Goal: Information Seeking & Learning: Learn about a topic

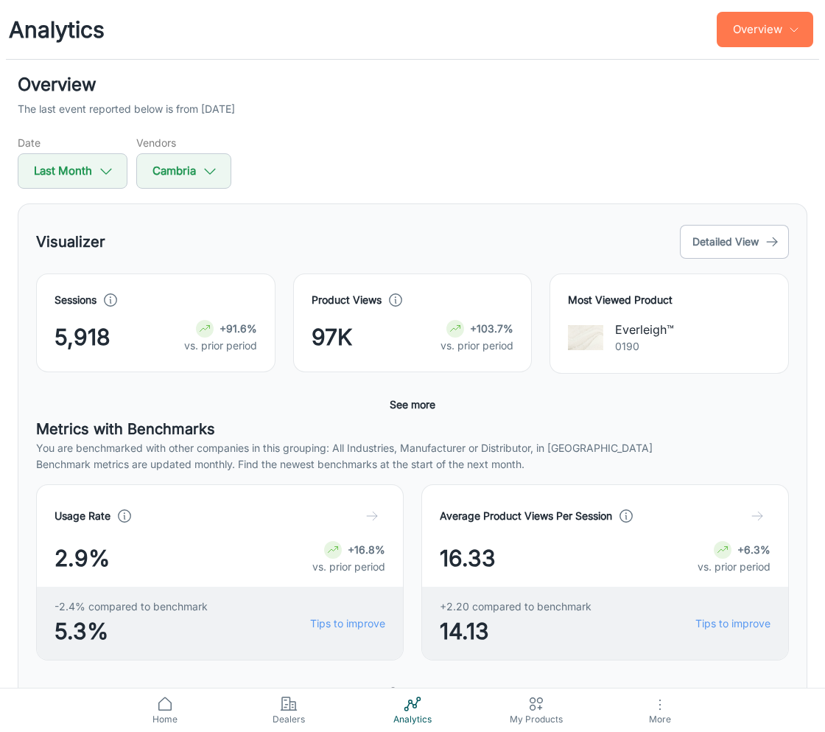
click at [754, 40] on button "Overview" at bounding box center [765, 29] width 97 height 35
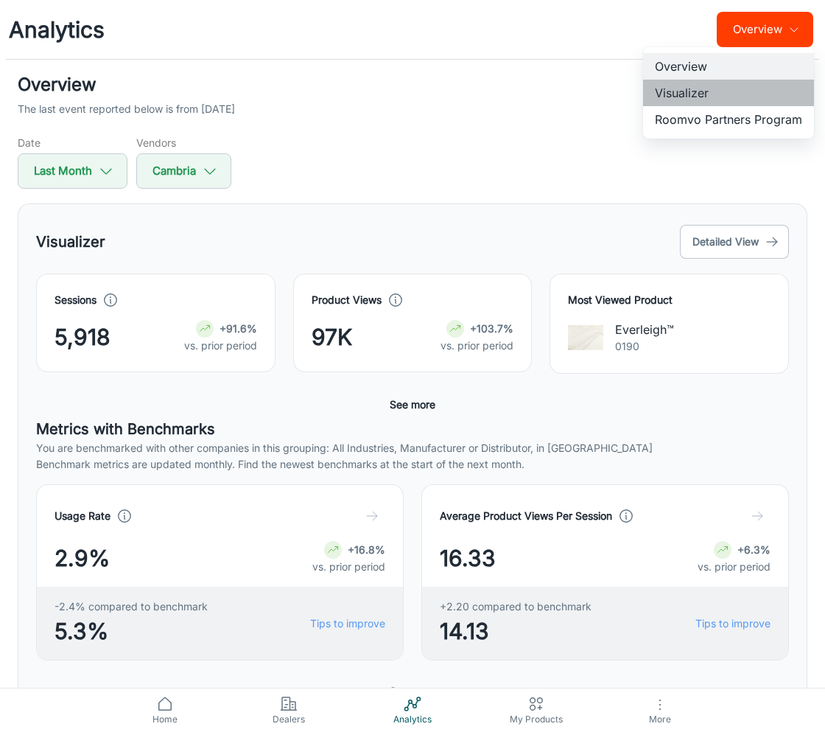
click at [752, 90] on li "Visualizer" at bounding box center [728, 93] width 171 height 27
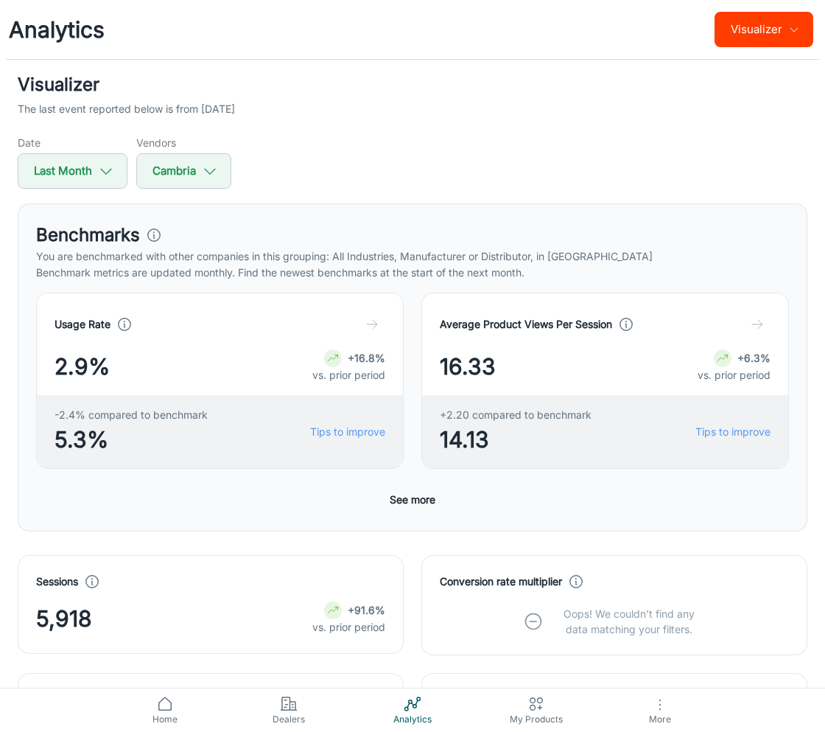
click at [407, 490] on button "See more" at bounding box center [412, 499] width 57 height 27
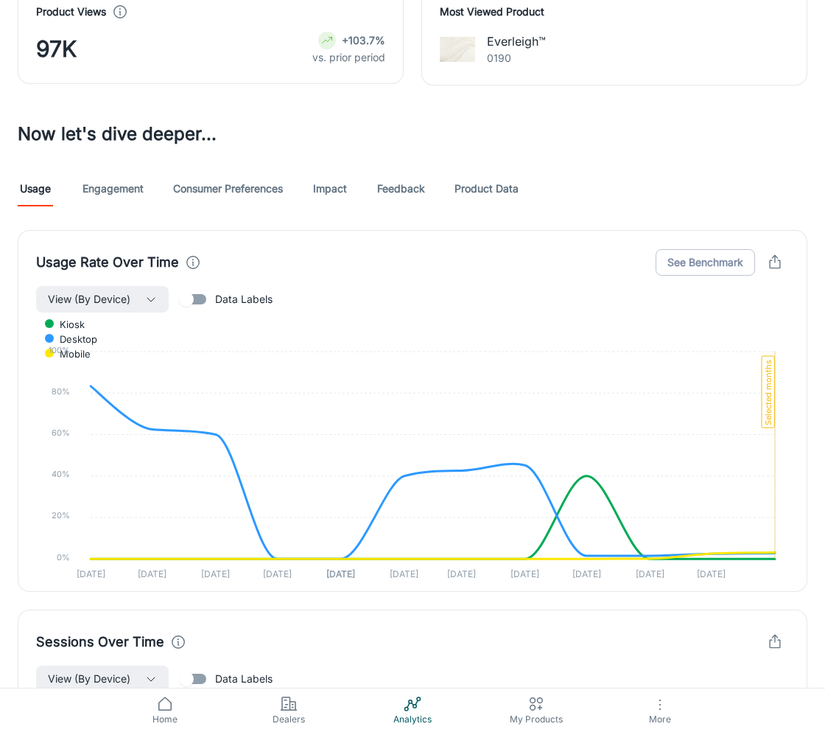
scroll to position [1264, 0]
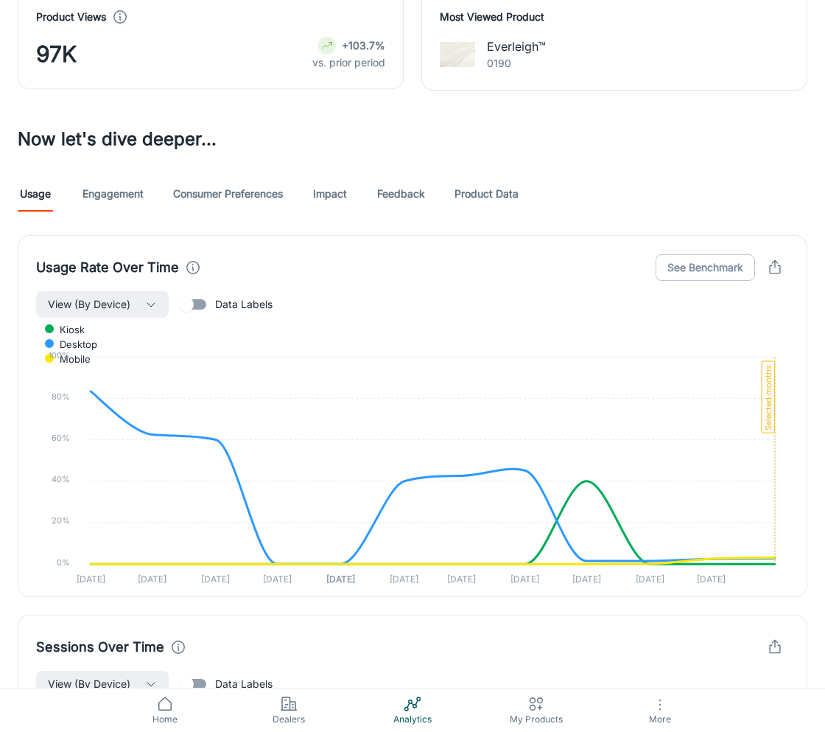
click at [225, 179] on link "Consumer Preferences" at bounding box center [228, 193] width 110 height 35
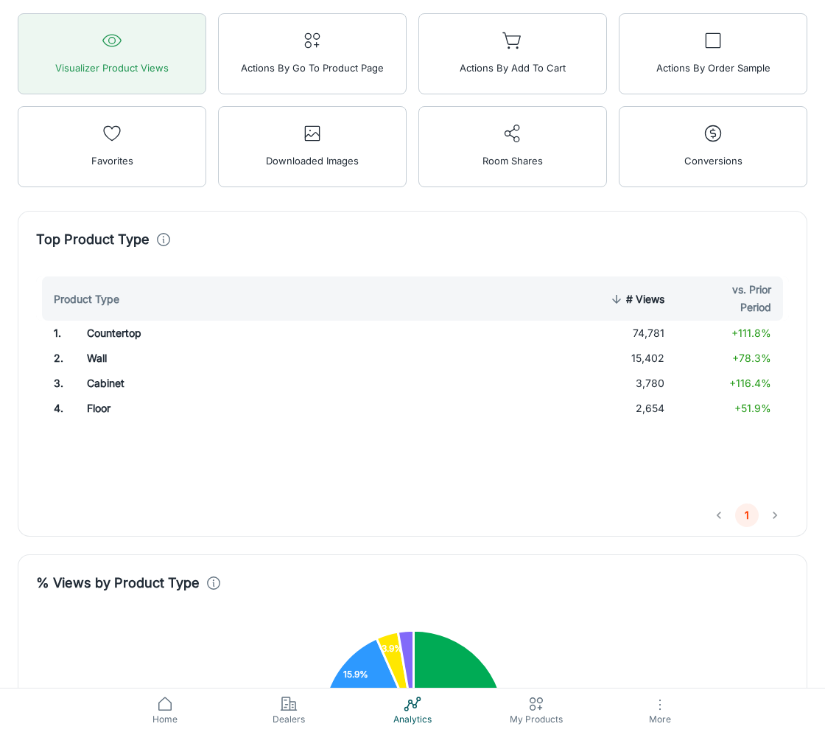
scroll to position [1164, 0]
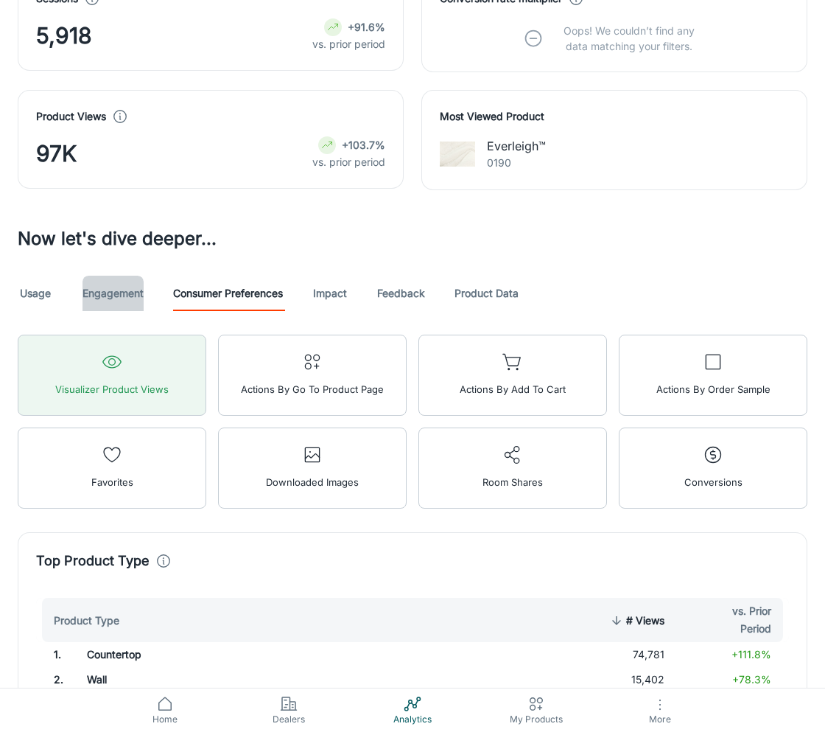
click at [117, 287] on link "Engagement" at bounding box center [113, 293] width 61 height 35
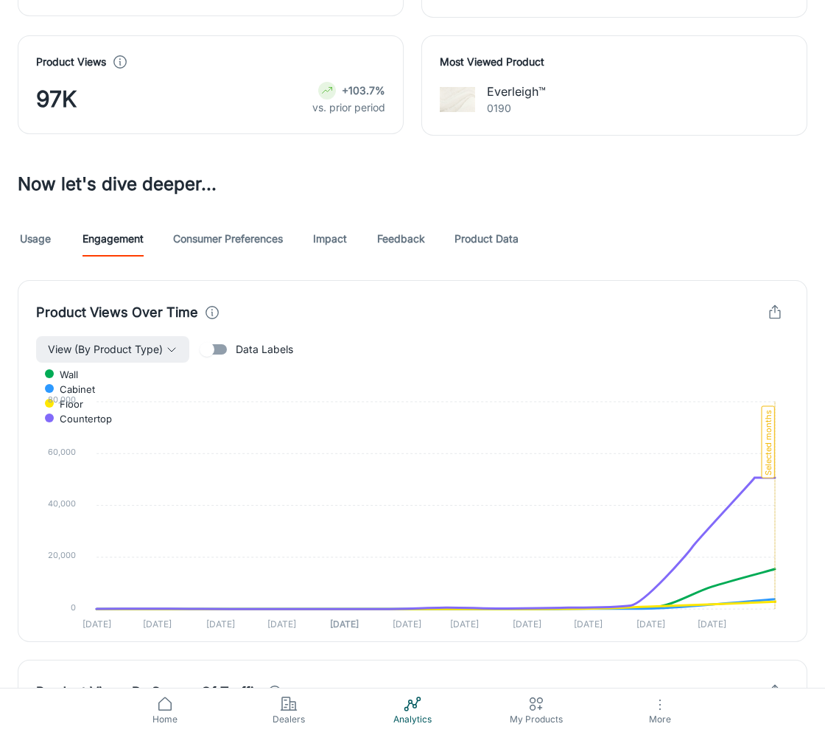
scroll to position [1194, 0]
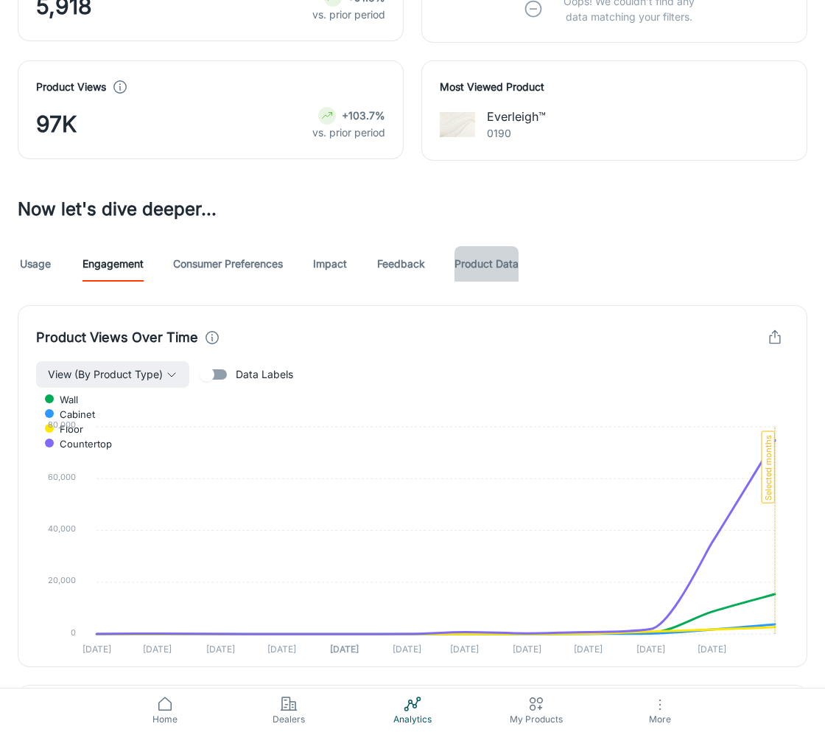
click at [468, 259] on link "Product Data" at bounding box center [487, 263] width 64 height 35
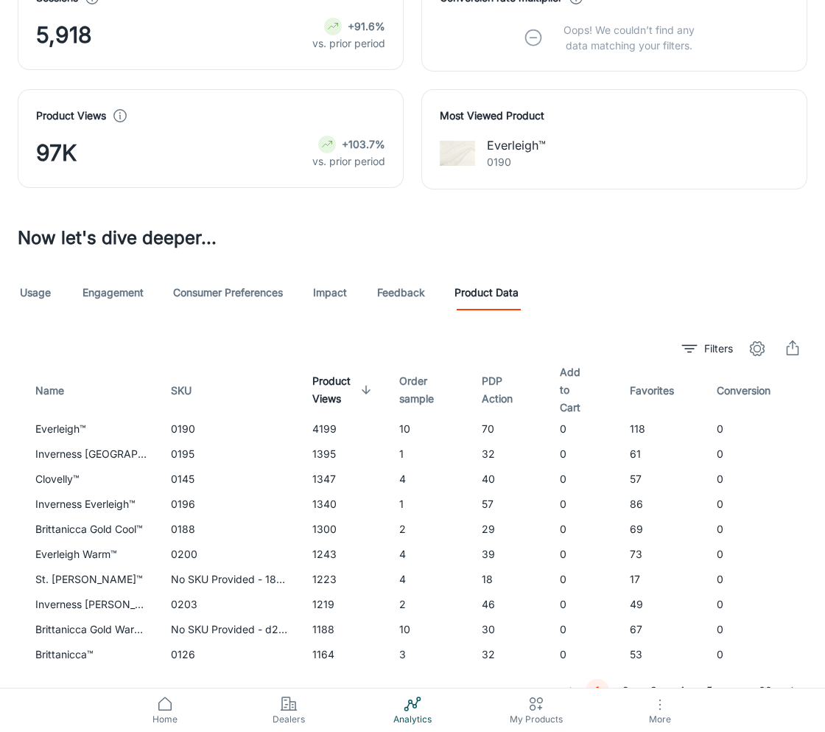
scroll to position [1163, 0]
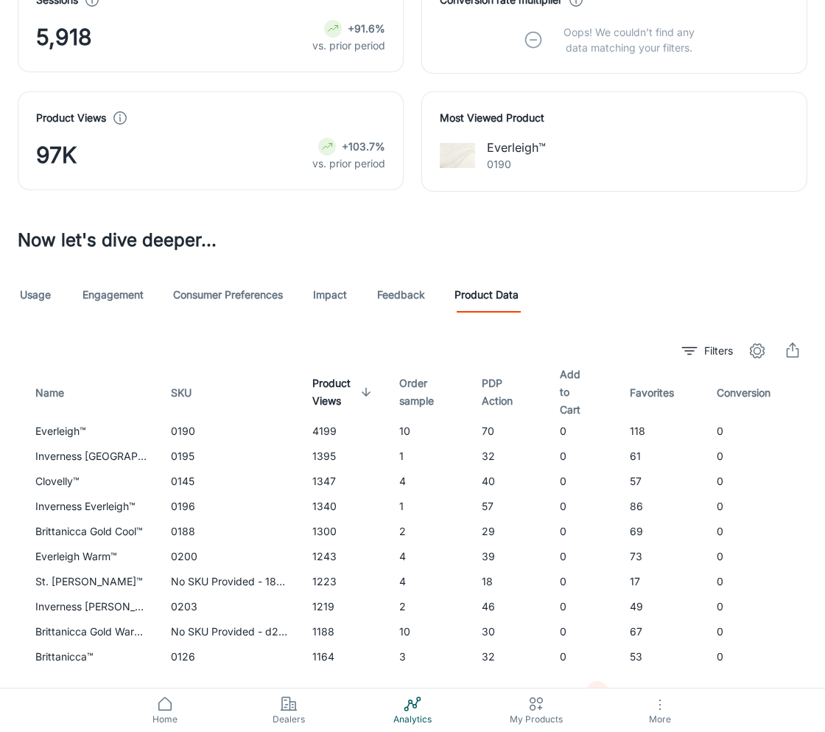
click at [214, 298] on link "Consumer Preferences" at bounding box center [228, 294] width 110 height 35
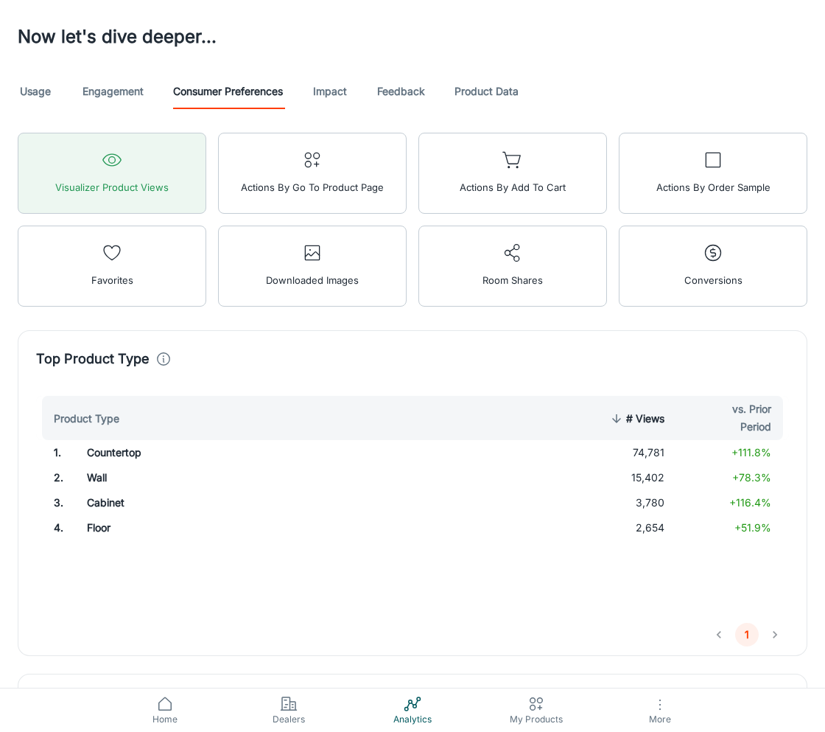
scroll to position [1362, 0]
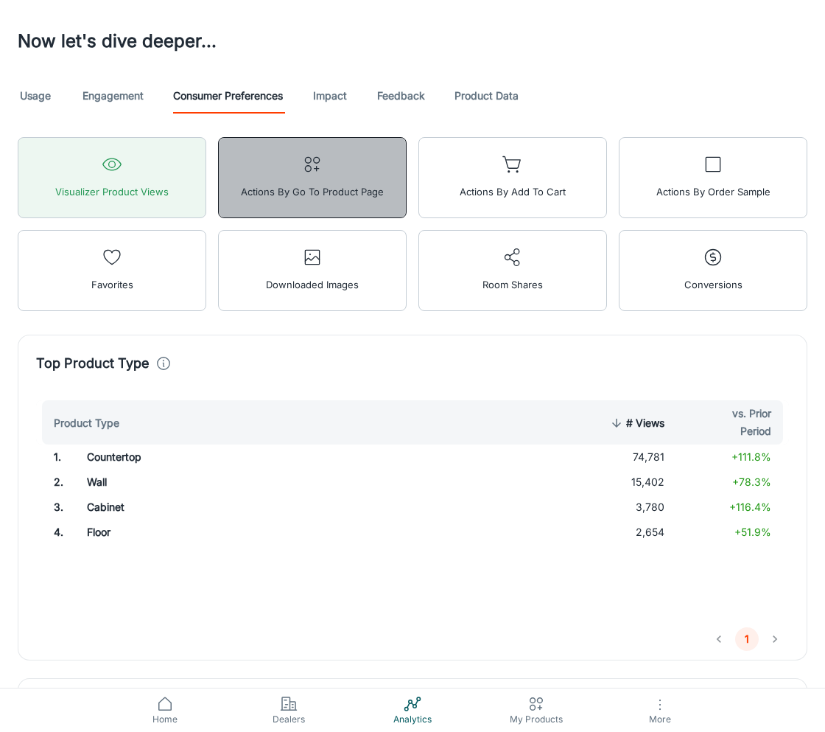
click at [321, 191] on span "Actions by Go To Product Page" at bounding box center [312, 191] width 143 height 19
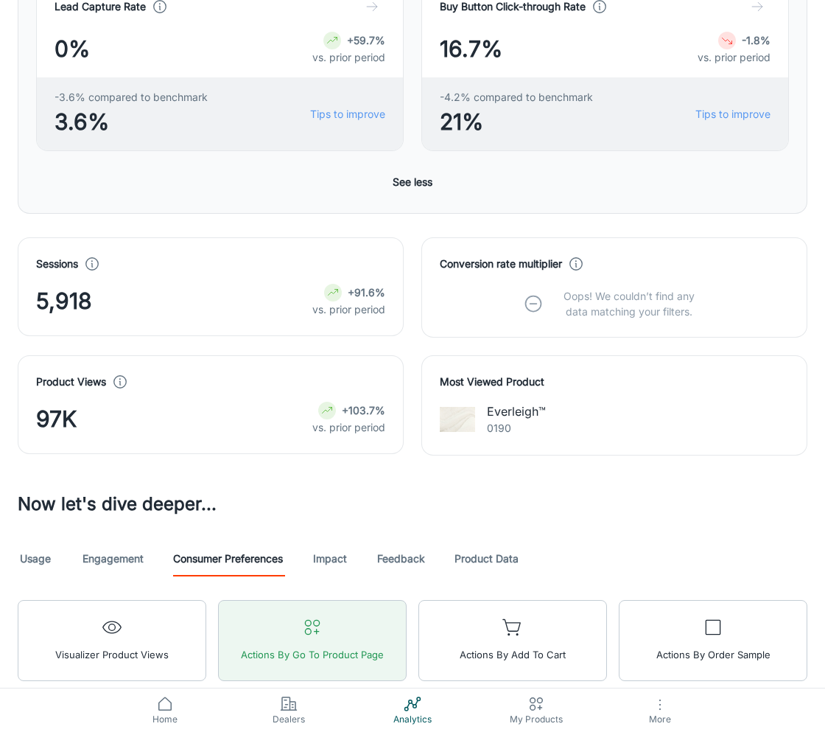
scroll to position [951, 0]
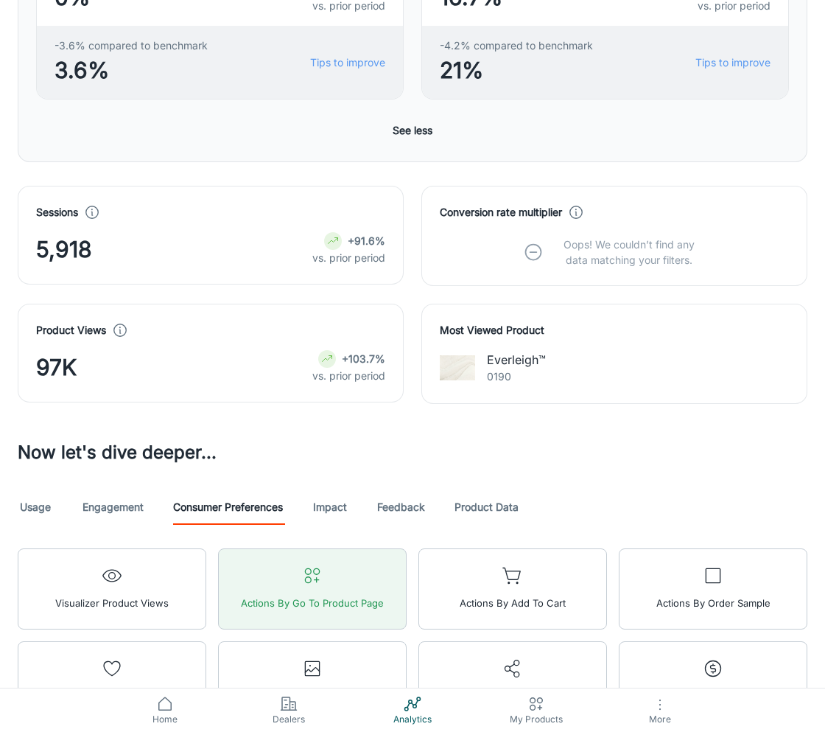
click at [116, 503] on link "Engagement" at bounding box center [113, 506] width 61 height 35
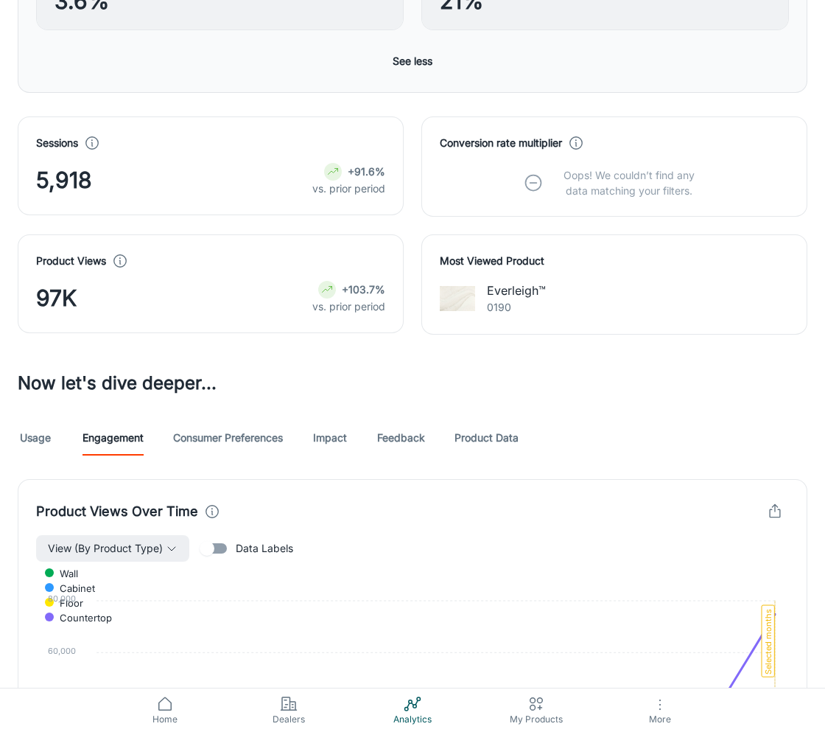
scroll to position [1259, 0]
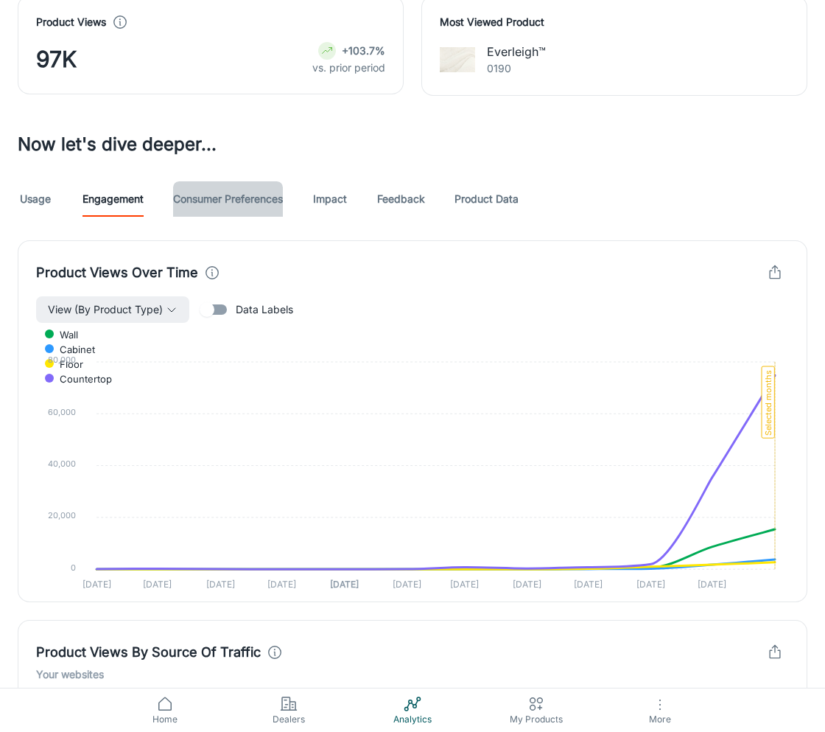
click at [242, 194] on link "Consumer Preferences" at bounding box center [228, 198] width 110 height 35
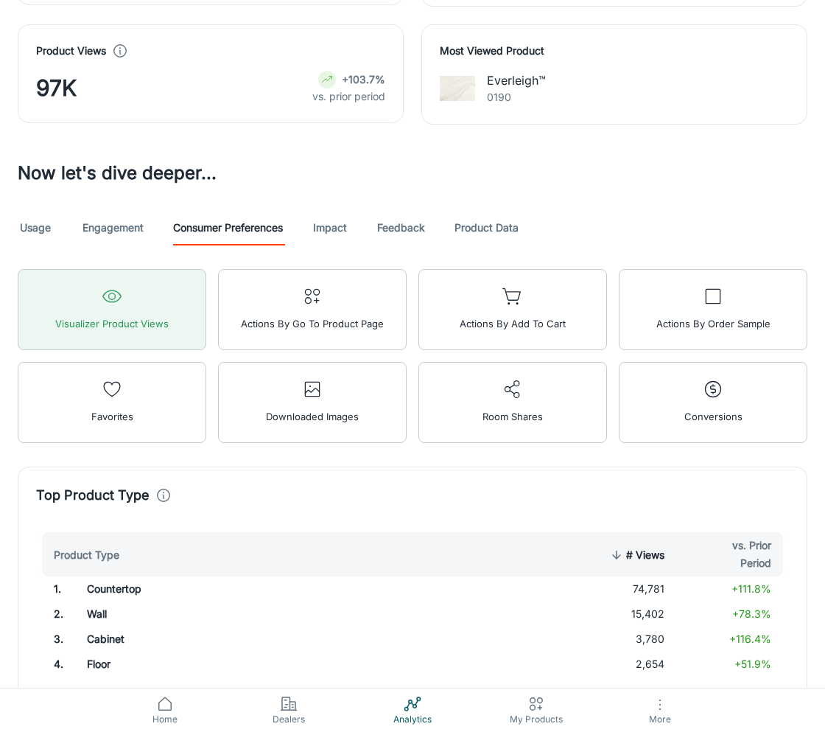
scroll to position [1227, 0]
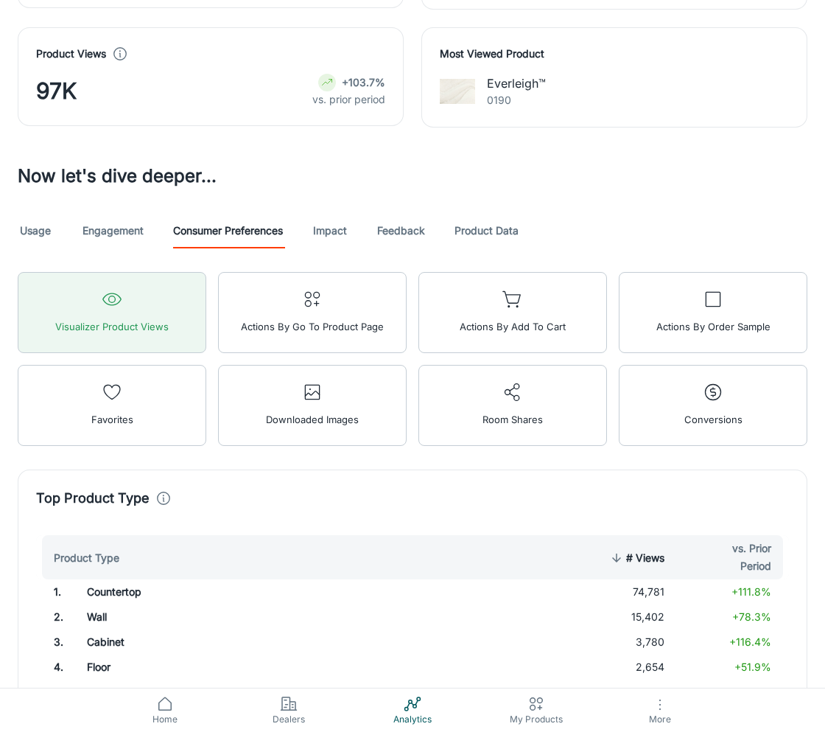
click at [405, 220] on link "Feedback" at bounding box center [401, 230] width 48 height 35
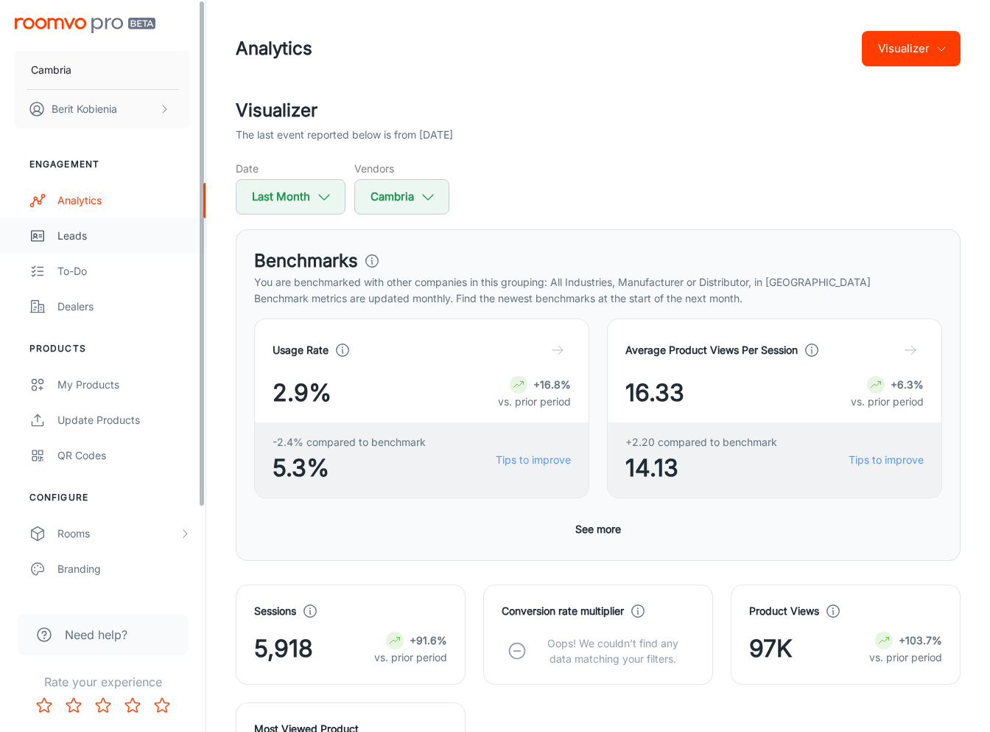
click at [96, 230] on div "Leads" at bounding box center [123, 236] width 133 height 16
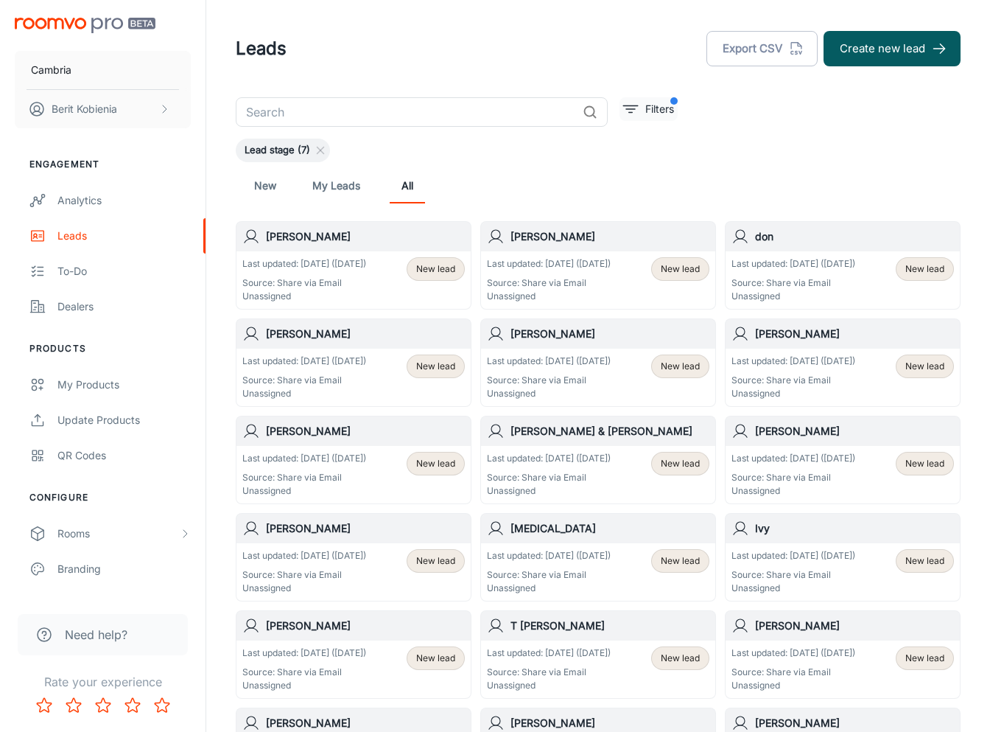
click at [654, 108] on p "Filters" at bounding box center [660, 109] width 29 height 16
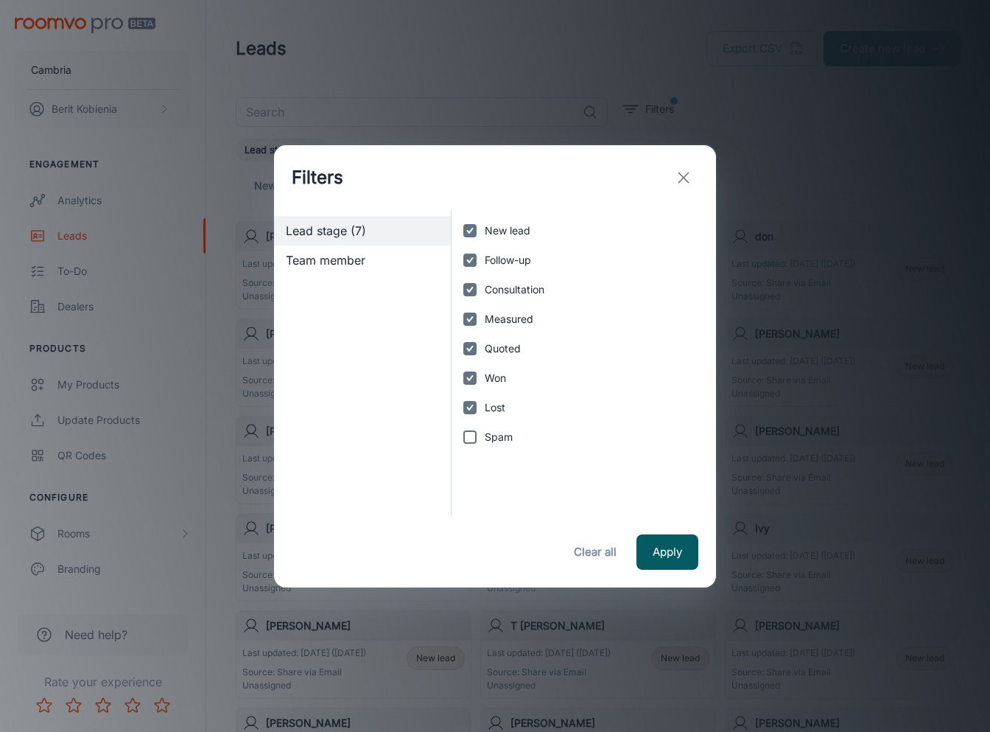
click at [749, 138] on div "Filters Lead stage (7) Team member New lead Follow-up Consultation Measured Quo…" at bounding box center [495, 366] width 990 height 732
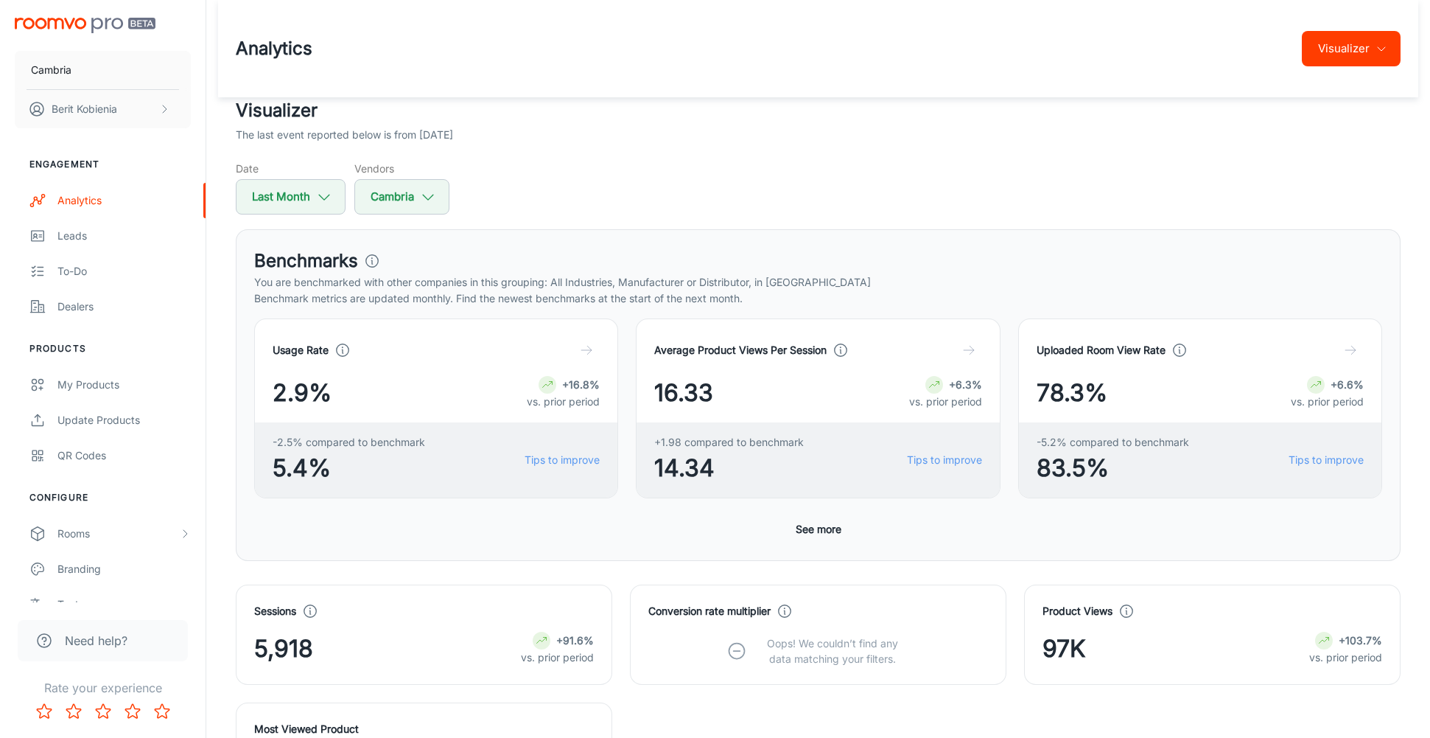
scroll to position [1364, 0]
